Goal: Task Accomplishment & Management: Use online tool/utility

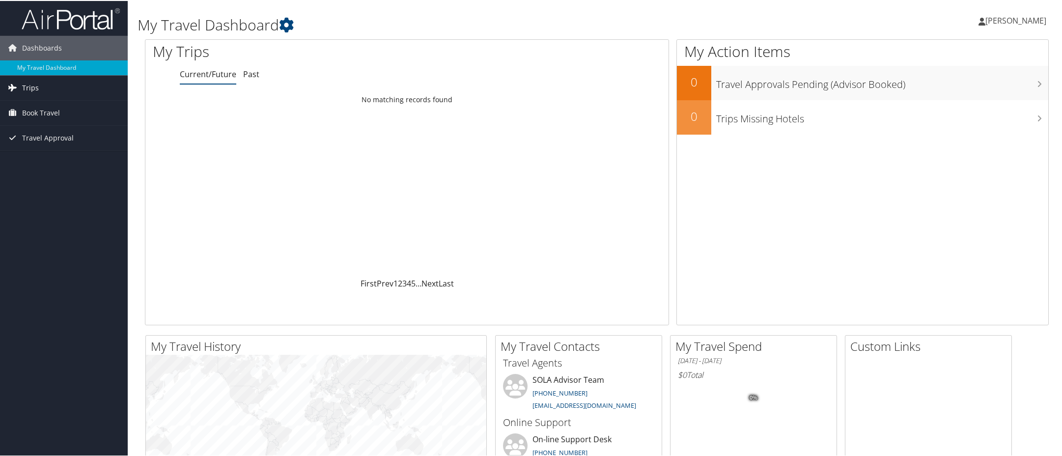
click at [39, 85] on link "Trips" at bounding box center [64, 87] width 128 height 25
click at [51, 106] on link "Current/Future Trips" at bounding box center [64, 106] width 128 height 15
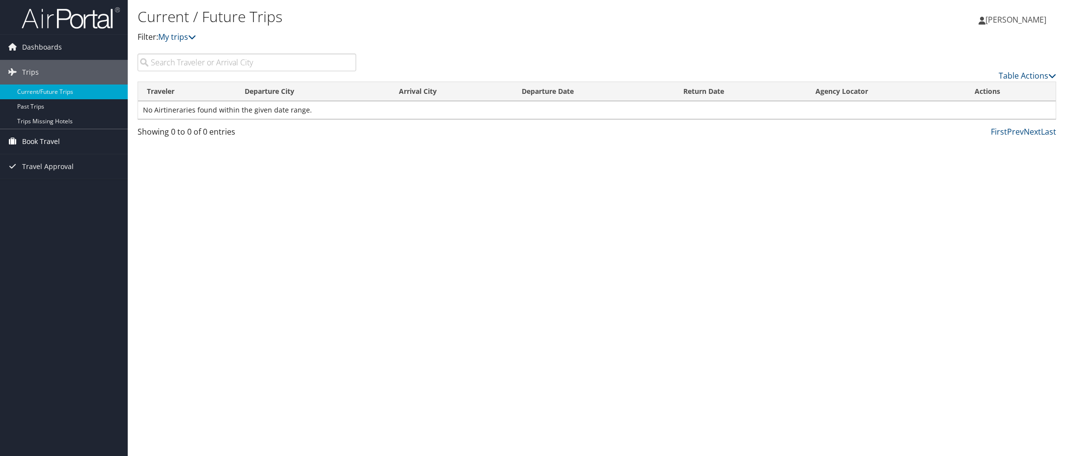
click at [50, 140] on span "Book Travel" at bounding box center [41, 141] width 38 height 25
click at [75, 174] on link "Book/Manage Online Trips" at bounding box center [64, 176] width 128 height 15
